Goal: Information Seeking & Learning: Learn about a topic

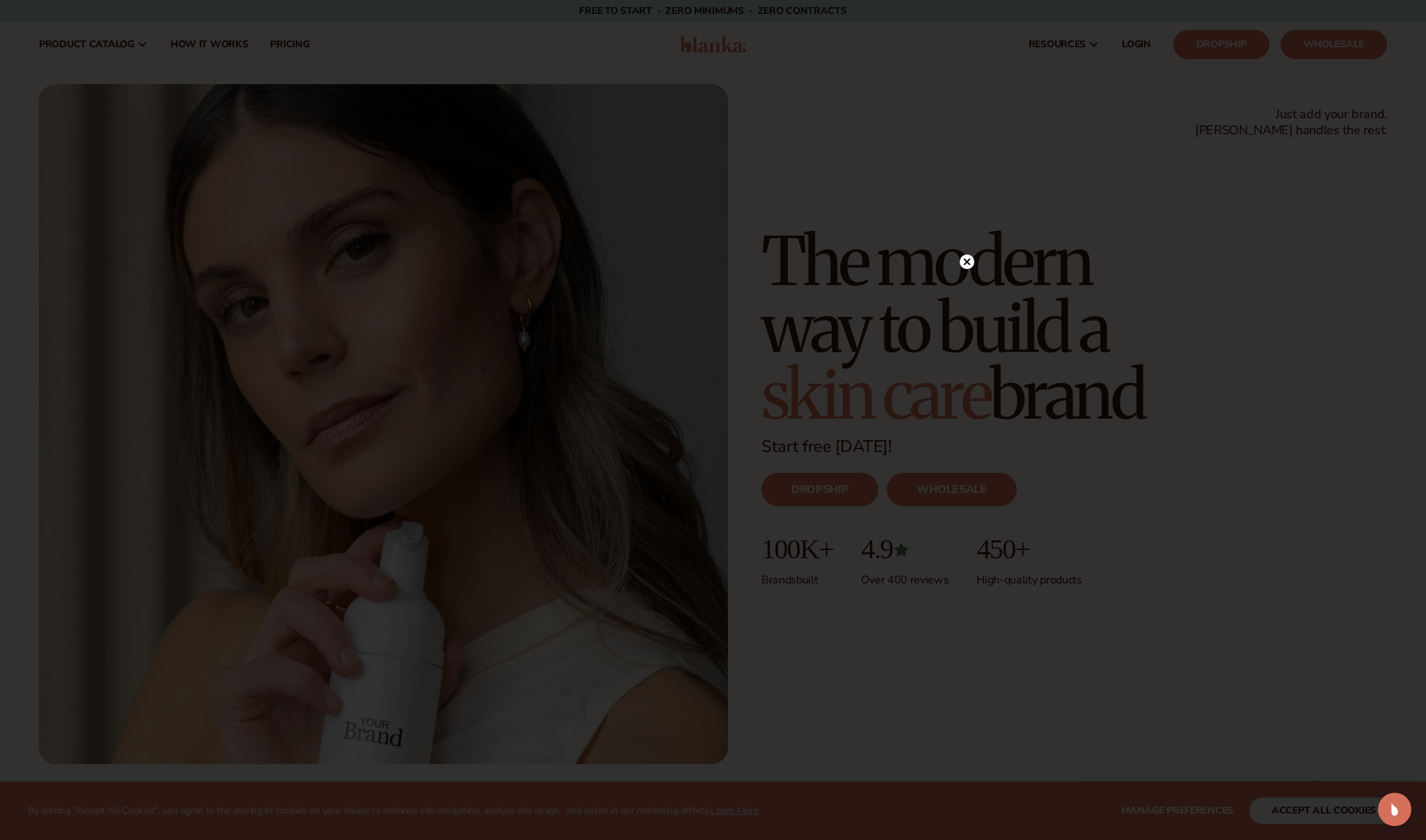
click at [967, 258] on circle at bounding box center [967, 261] width 15 height 15
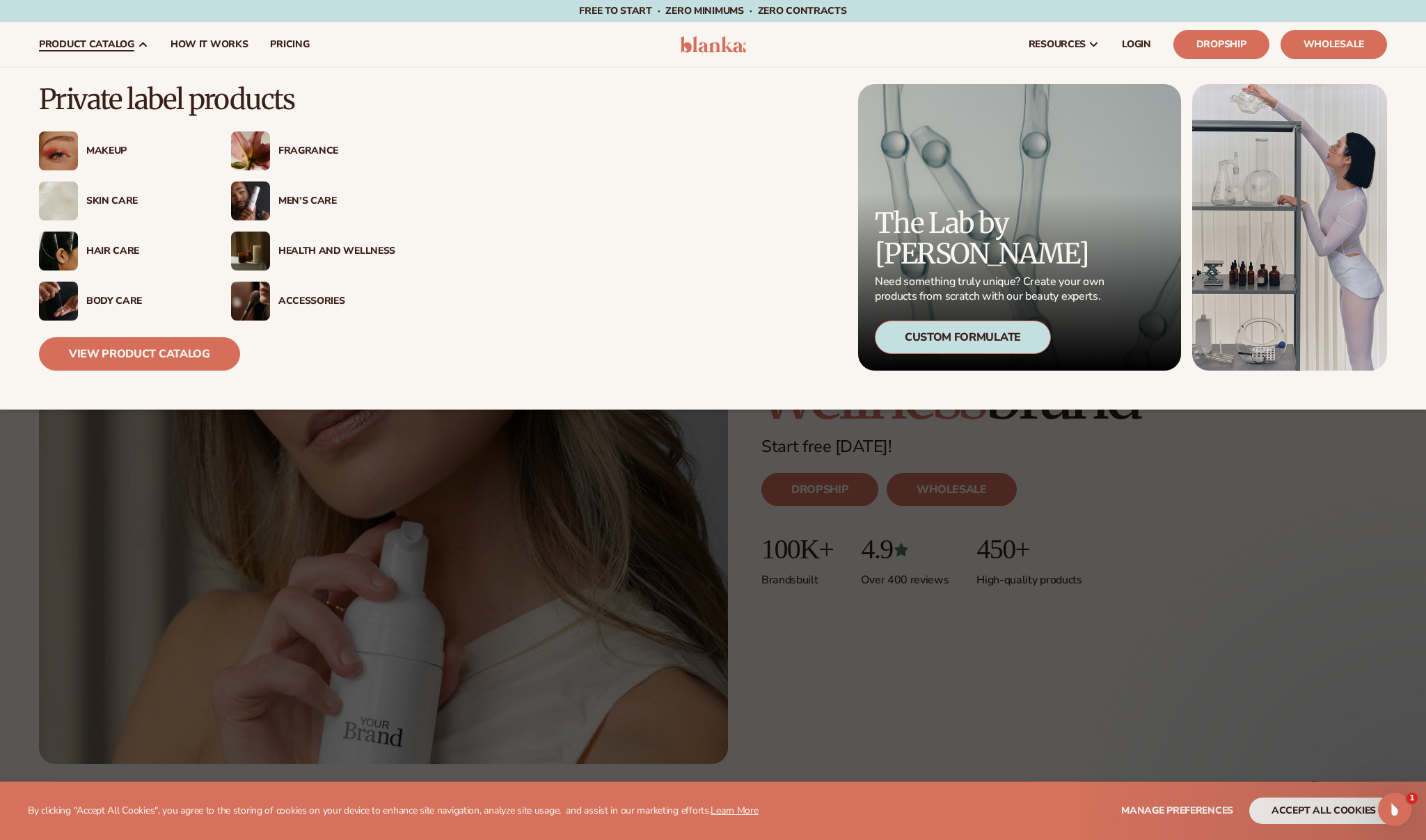
click at [99, 149] on div "Makeup" at bounding box center [145, 151] width 117 height 12
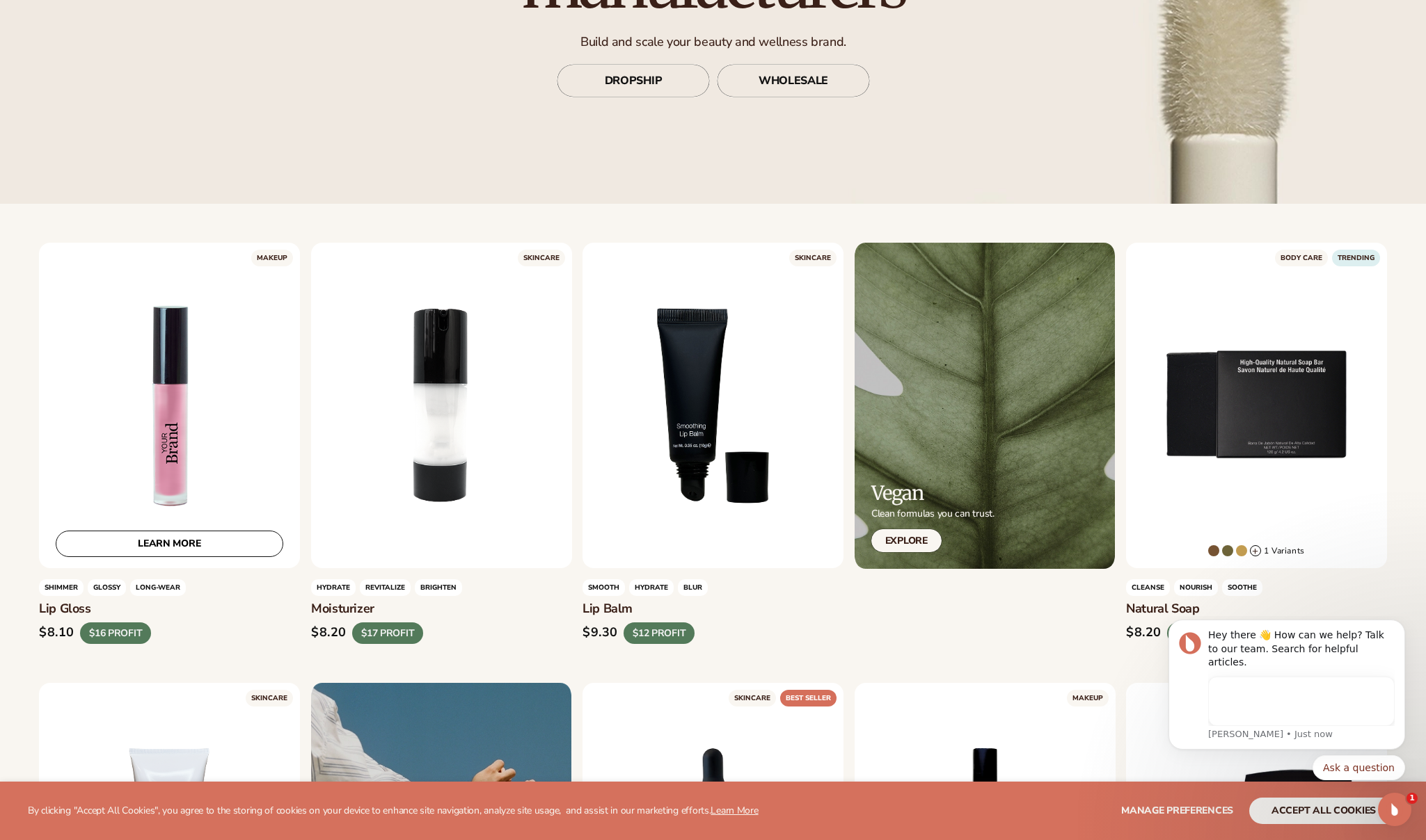
click at [145, 372] on div "LEARN MORE" at bounding box center [169, 406] width 261 height 326
click at [182, 363] on div "LEARN MORE" at bounding box center [169, 406] width 261 height 326
click at [267, 256] on div "LEARN MORE" at bounding box center [169, 406] width 261 height 326
click at [127, 636] on div "$16 PROFIT" at bounding box center [114, 633] width 71 height 22
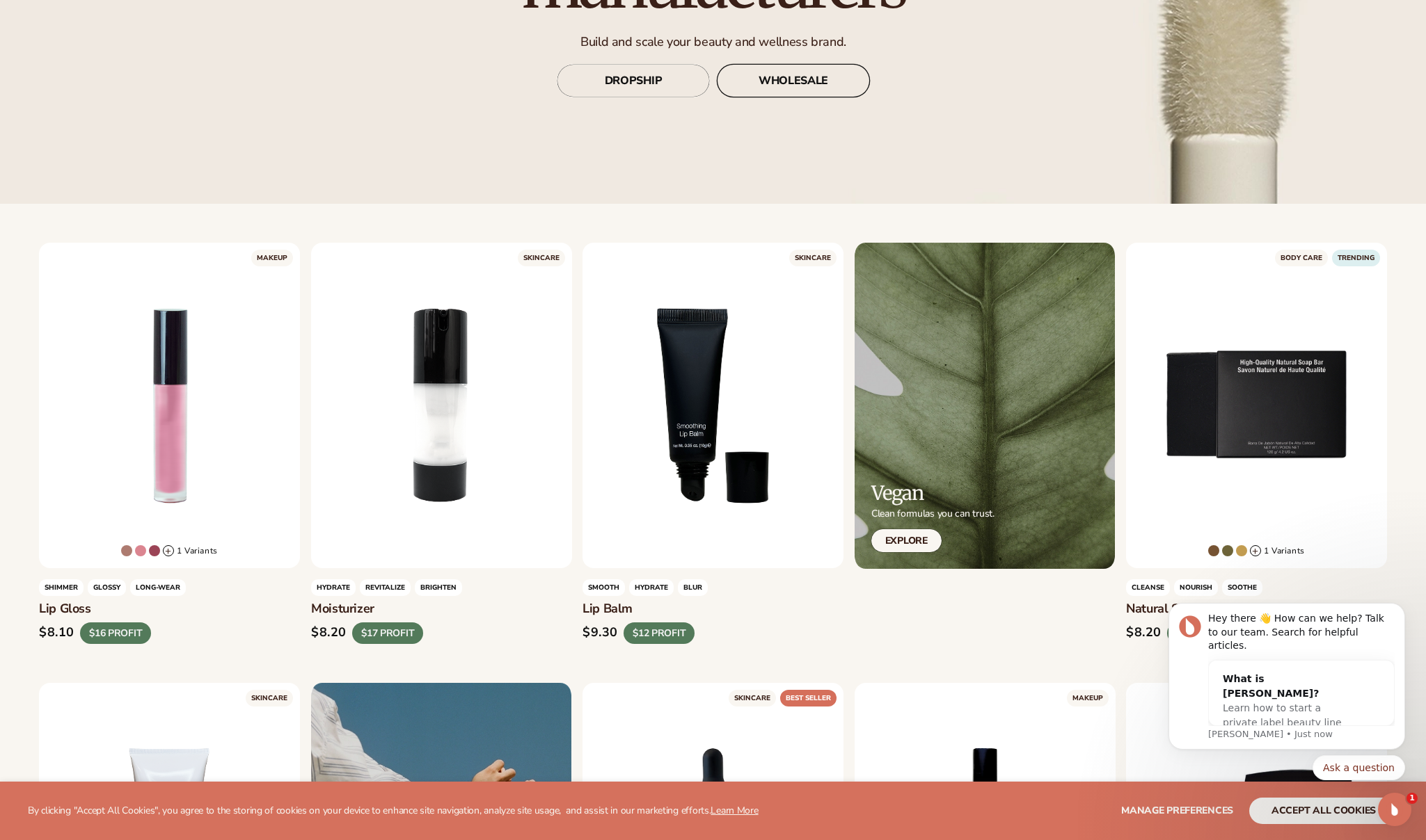
click at [785, 79] on link "WHOLESALE" at bounding box center [794, 81] width 153 height 34
